Goal: Obtain resource: Download file/media

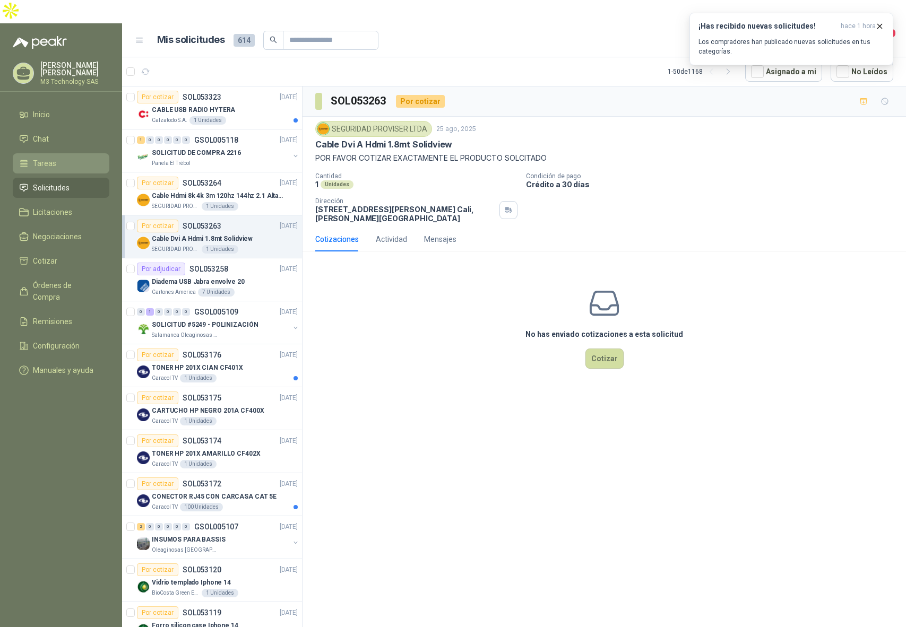
click at [50, 158] on span "Tareas" at bounding box center [44, 164] width 23 height 12
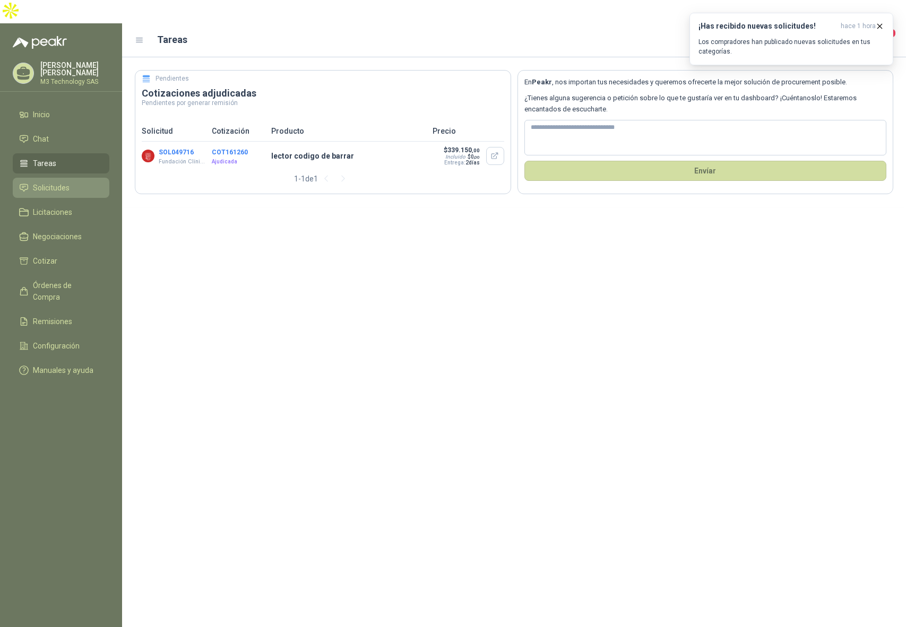
click at [61, 182] on span "Solicitudes" at bounding box center [51, 188] width 37 height 12
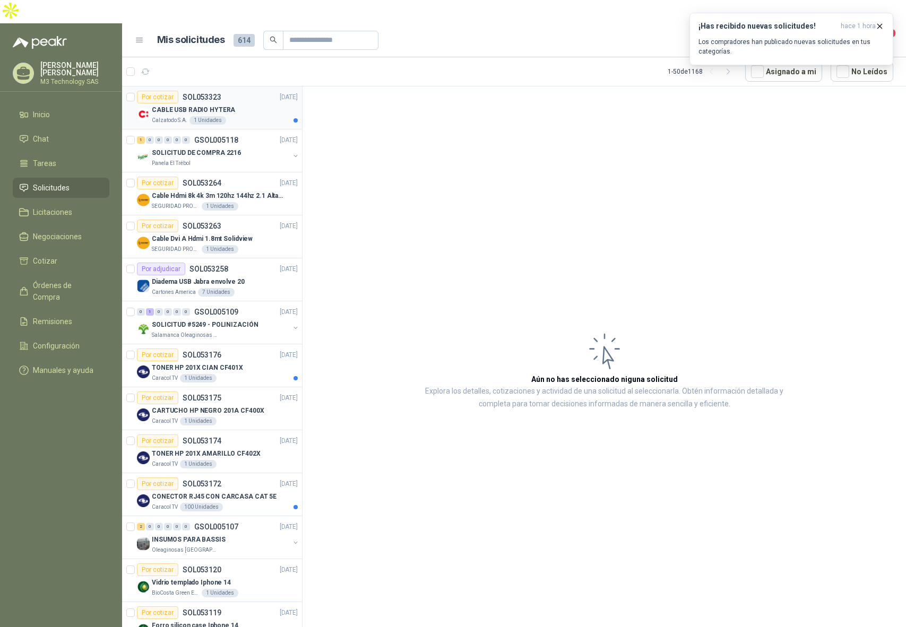
click at [246, 103] on div "CABLE USB RADIO HYTERA" at bounding box center [225, 109] width 146 height 13
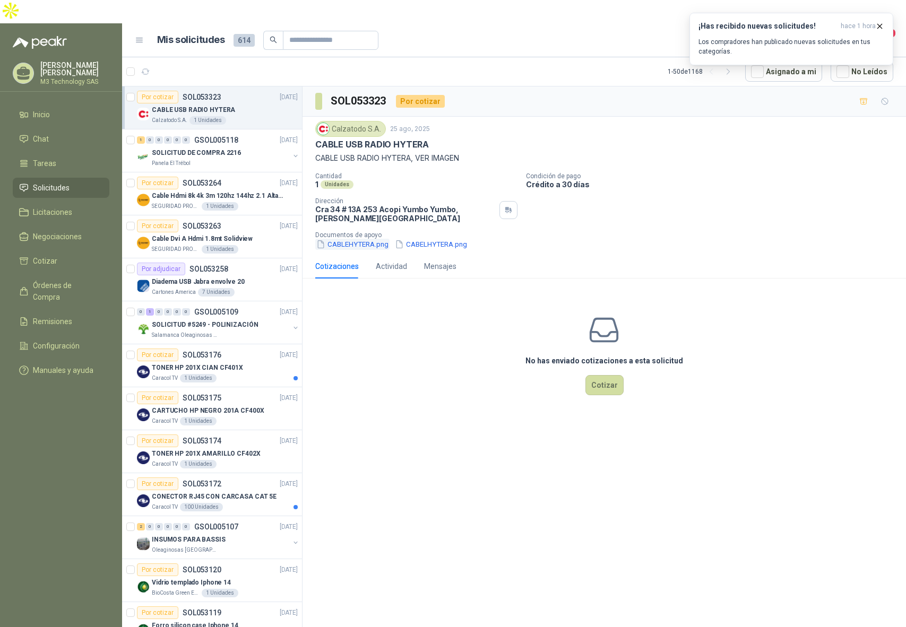
click at [360, 239] on button "CABLEHYTERA.png" at bounding box center [352, 244] width 74 height 11
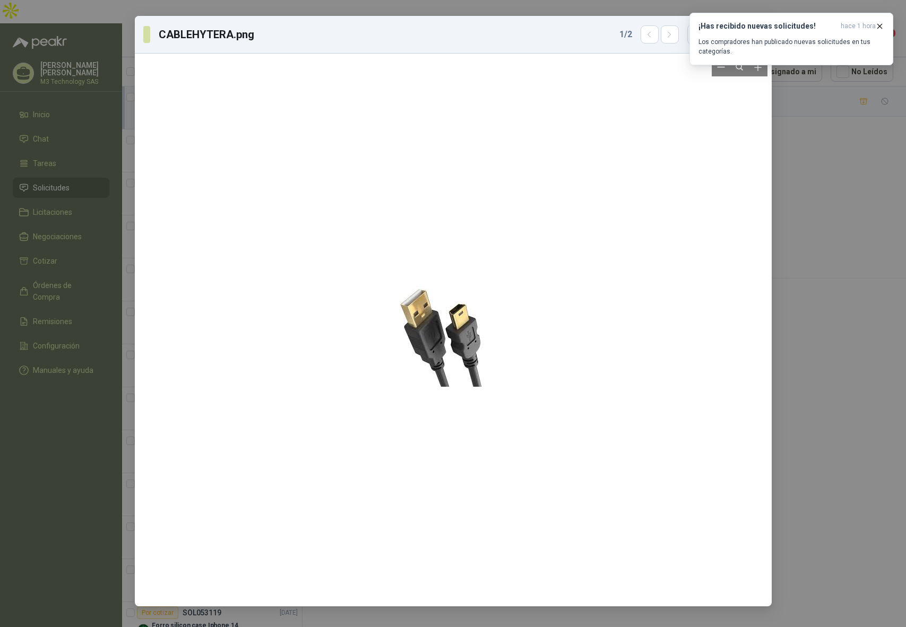
click at [538, 180] on div at bounding box center [453, 330] width 628 height 544
click at [855, 155] on div "CABLEHYTERA.png 1 / 2 Descargar" at bounding box center [453, 313] width 906 height 627
drag, startPoint x: 855, startPoint y: 155, endPoint x: 849, endPoint y: 139, distance: 16.8
click at [852, 154] on div "CABLEHYTERA.png 1 / 2 Descargar" at bounding box center [453, 313] width 906 height 627
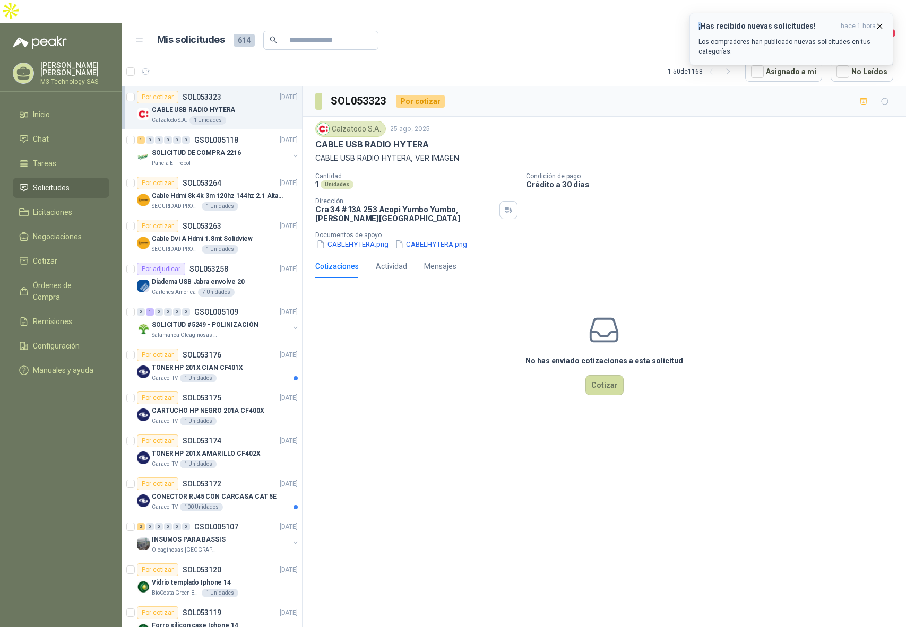
click at [880, 20] on button "¡Has recibido nuevas solicitudes! hace 1 hora Los compradores han publicado nue…" at bounding box center [791, 39] width 204 height 53
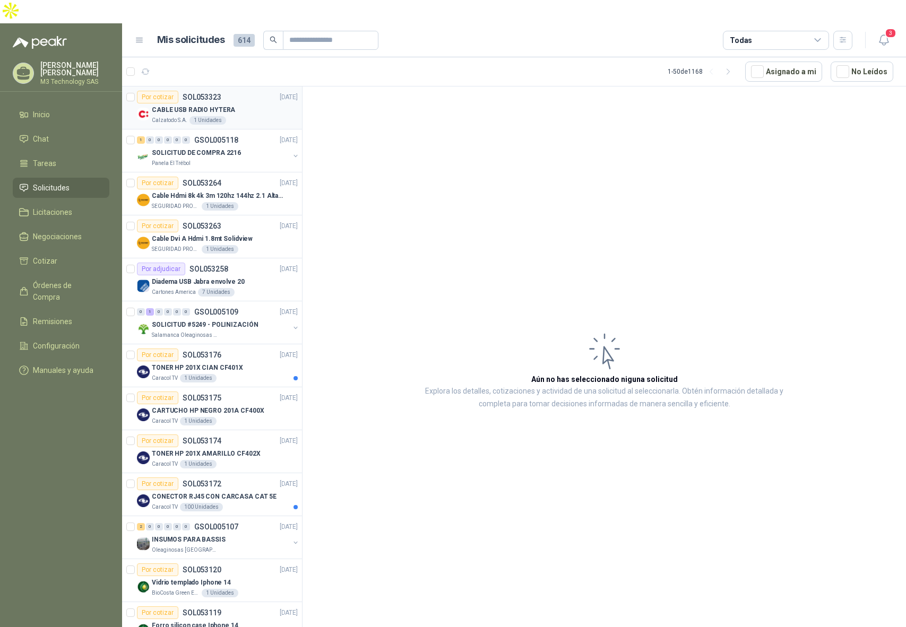
click at [254, 116] on div "Calzatodo S.A. 1 Unidades" at bounding box center [225, 120] width 146 height 8
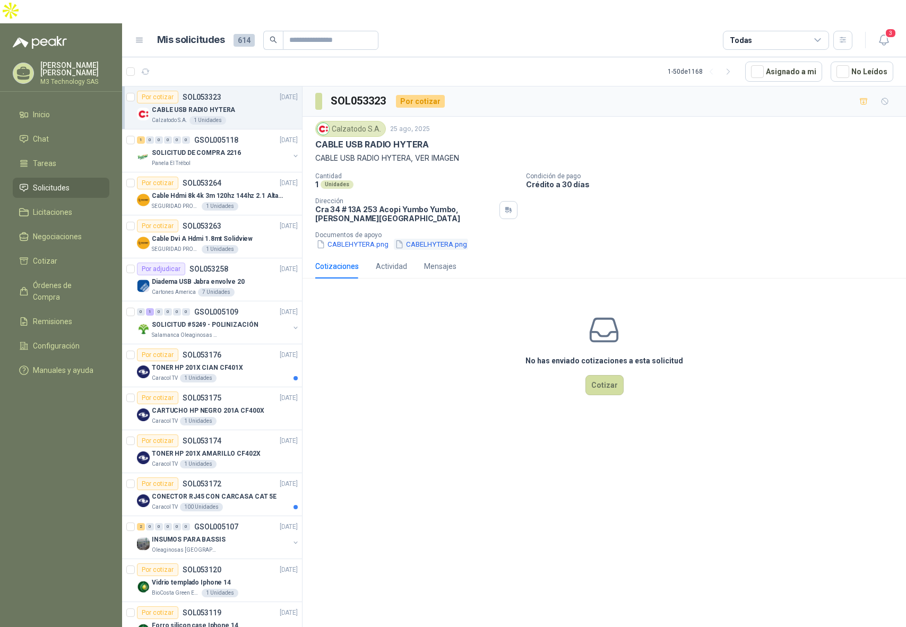
click at [422, 239] on button "CABELHYTERA.png" at bounding box center [431, 244] width 74 height 11
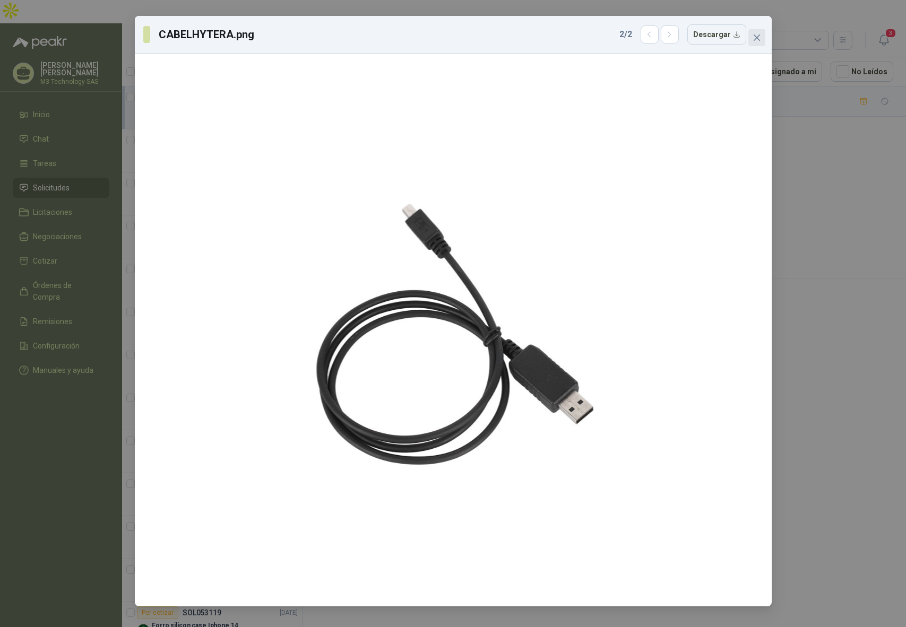
click at [752, 37] on icon "close" at bounding box center [756, 37] width 8 height 8
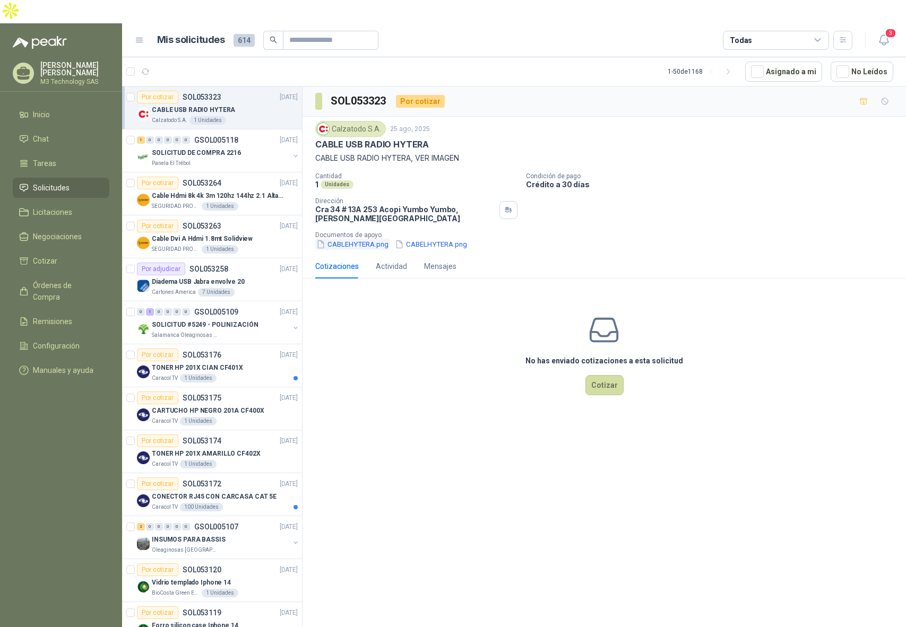
click at [355, 239] on button "CABLEHYTERA.png" at bounding box center [352, 244] width 74 height 11
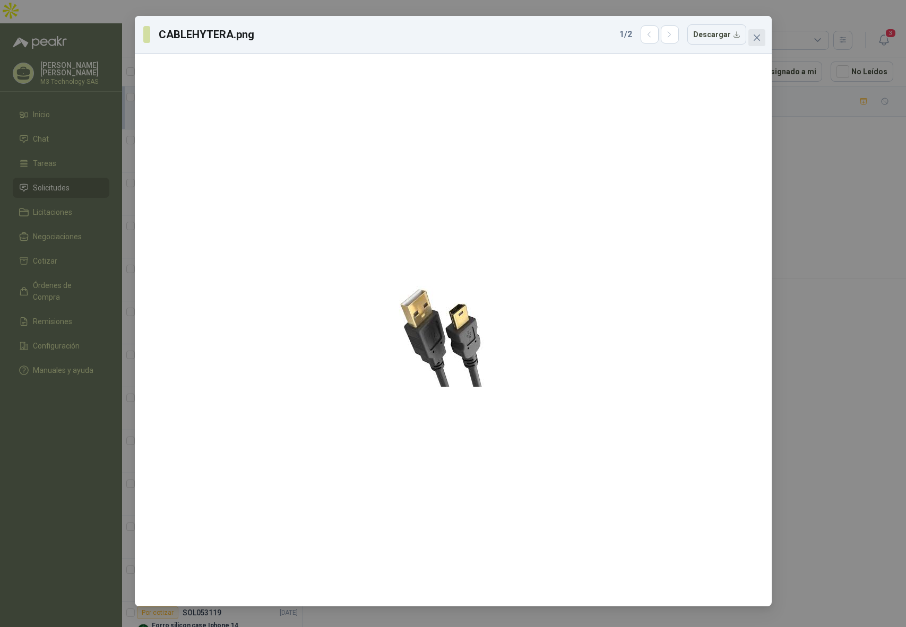
click at [757, 37] on icon "close" at bounding box center [756, 37] width 8 height 8
